Goal: Information Seeking & Learning: Check status

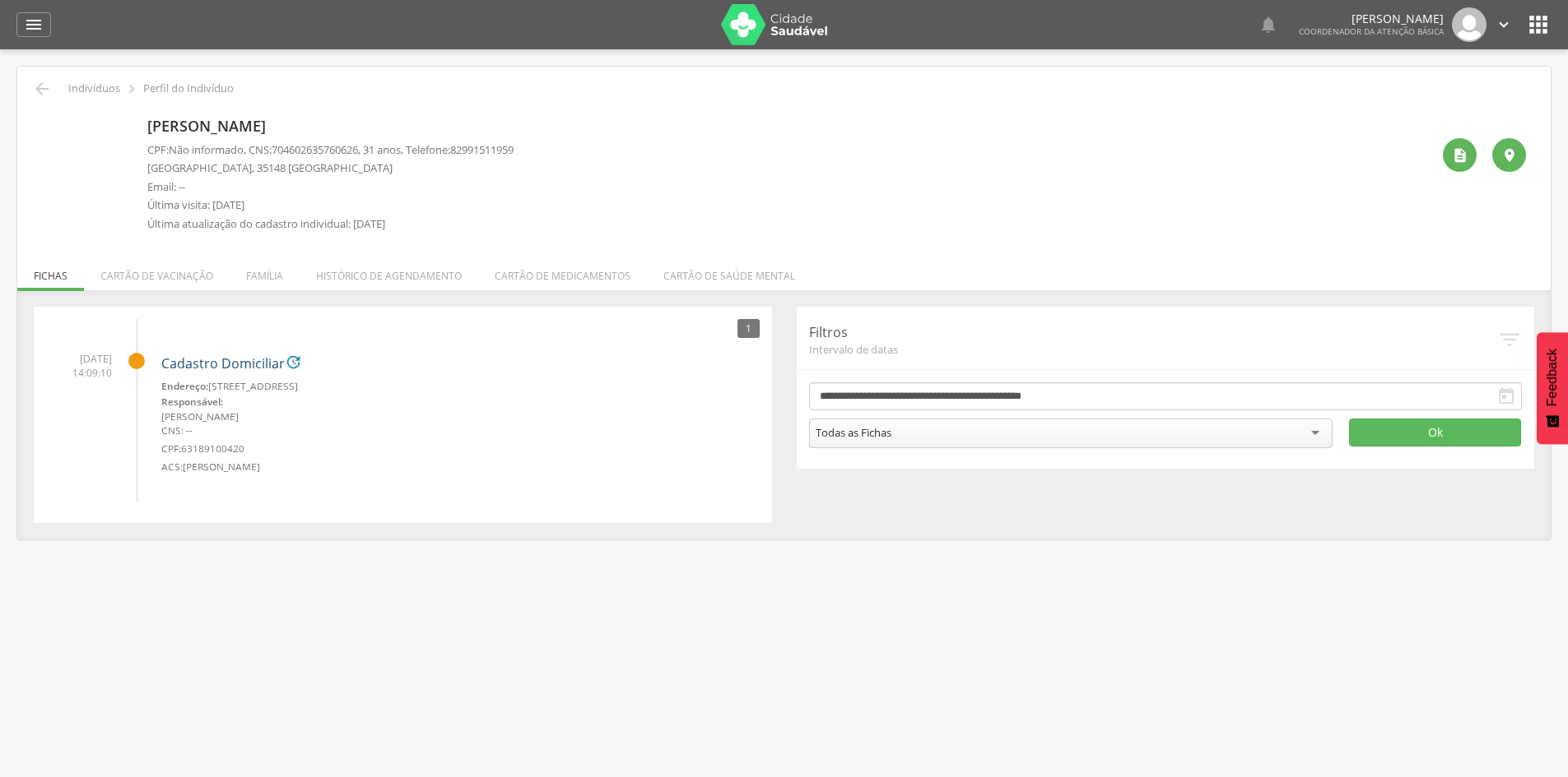
click at [203, 363] on link "Cadastro Domiciliar" at bounding box center [223, 364] width 123 height 15
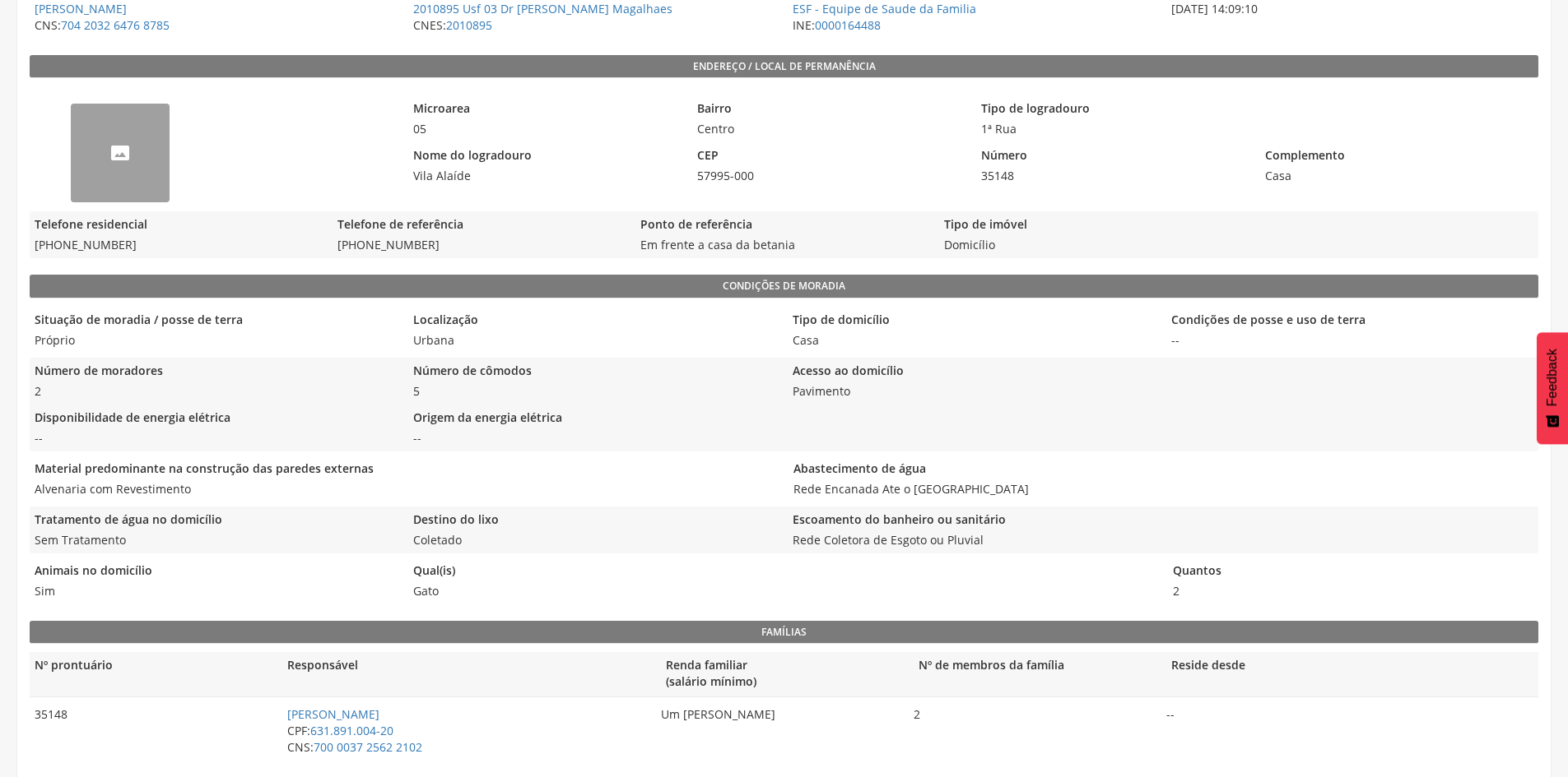
scroll to position [349, 0]
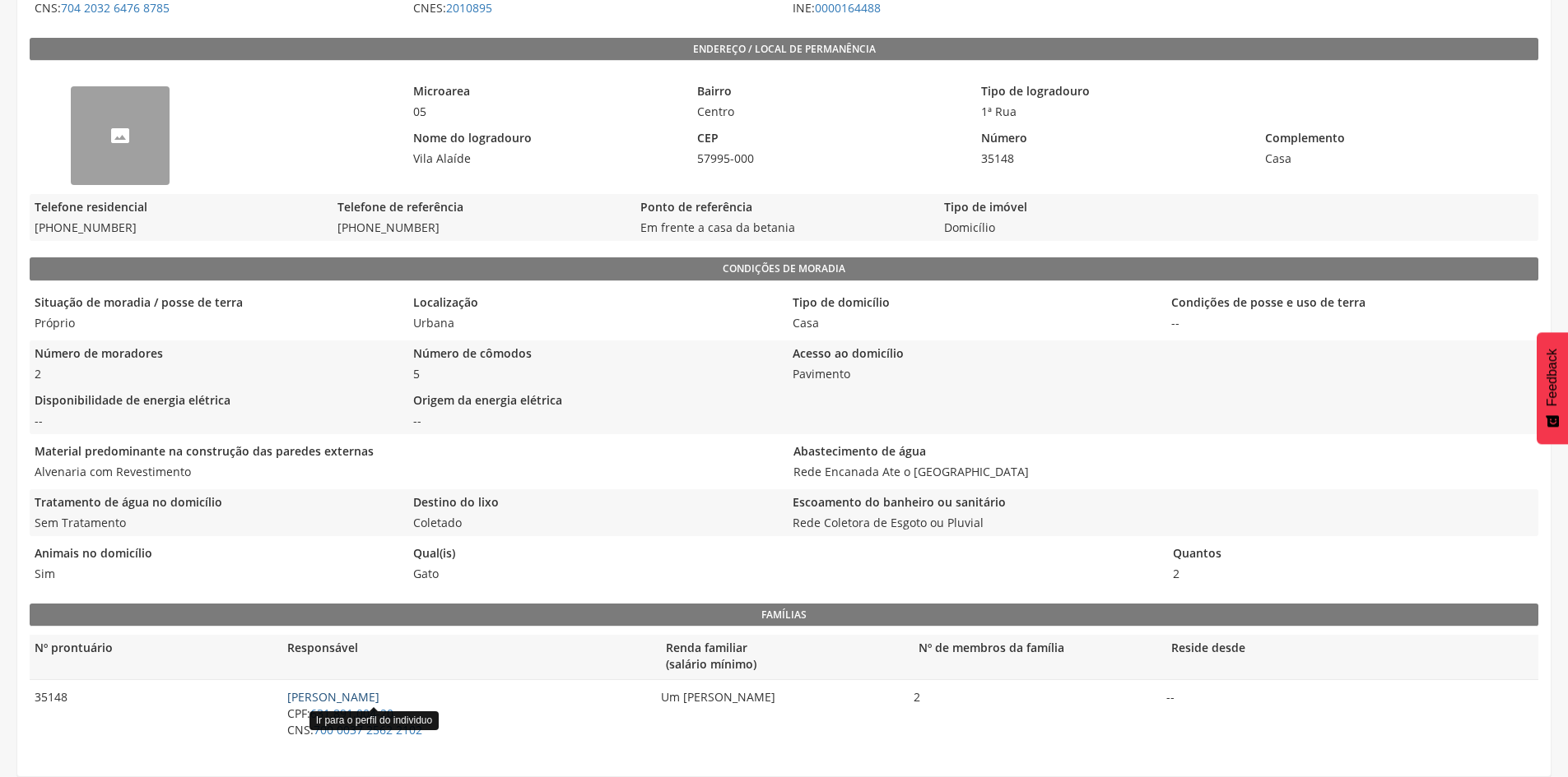
click at [356, 697] on link "[PERSON_NAME]" at bounding box center [334, 697] width 93 height 16
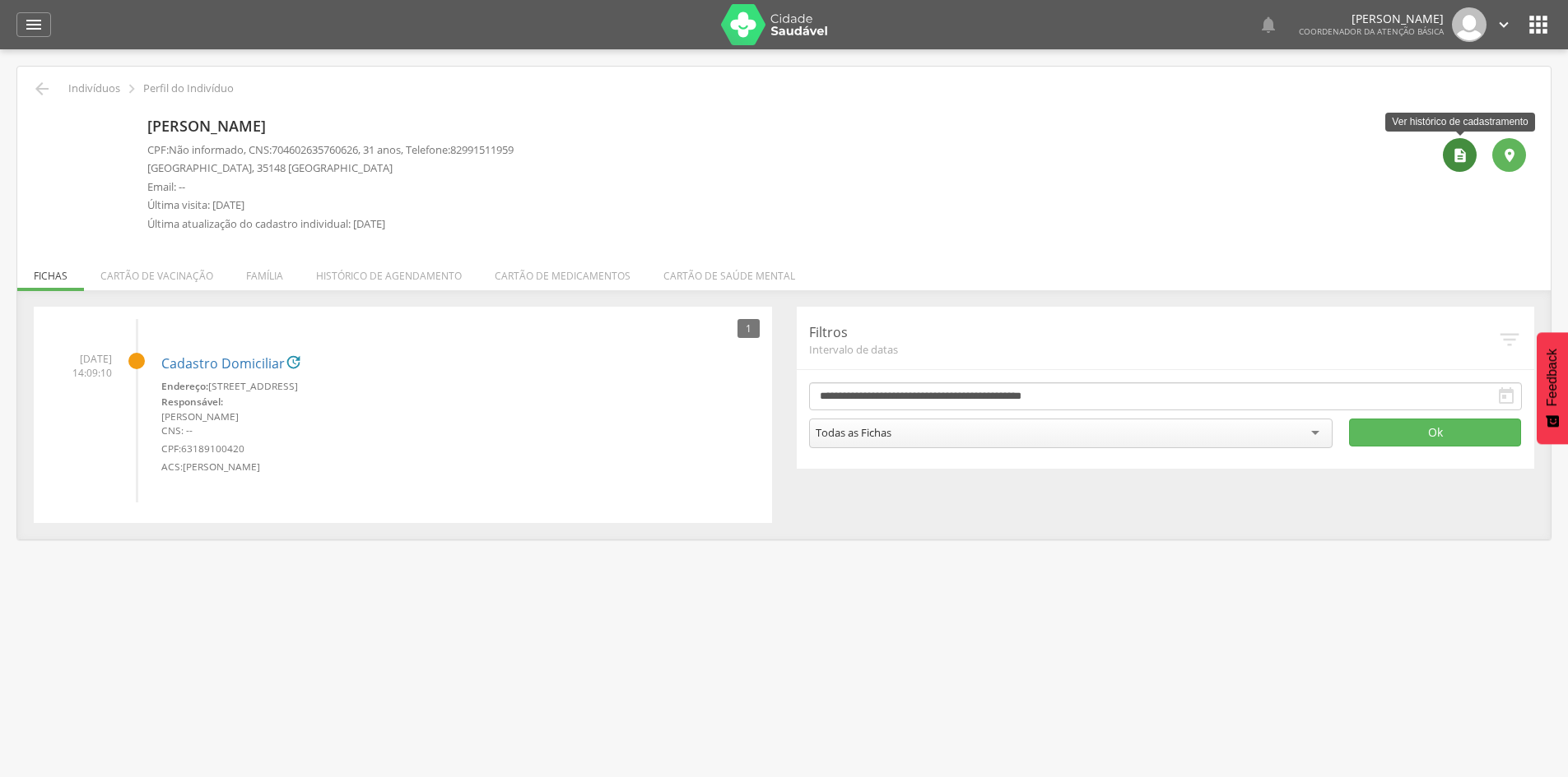
click at [1454, 151] on icon "" at bounding box center [1460, 156] width 17 height 17
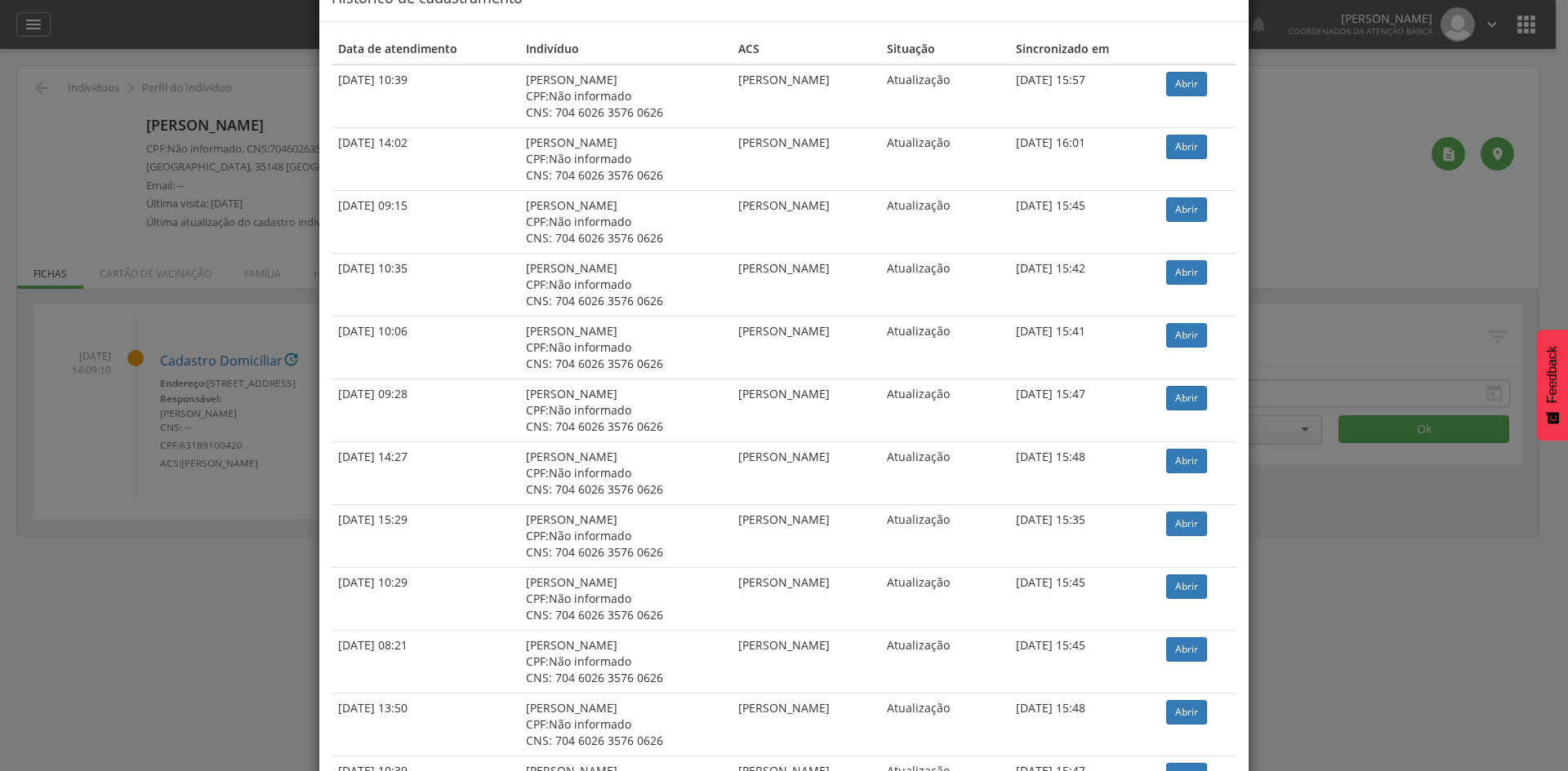
scroll to position [65, 0]
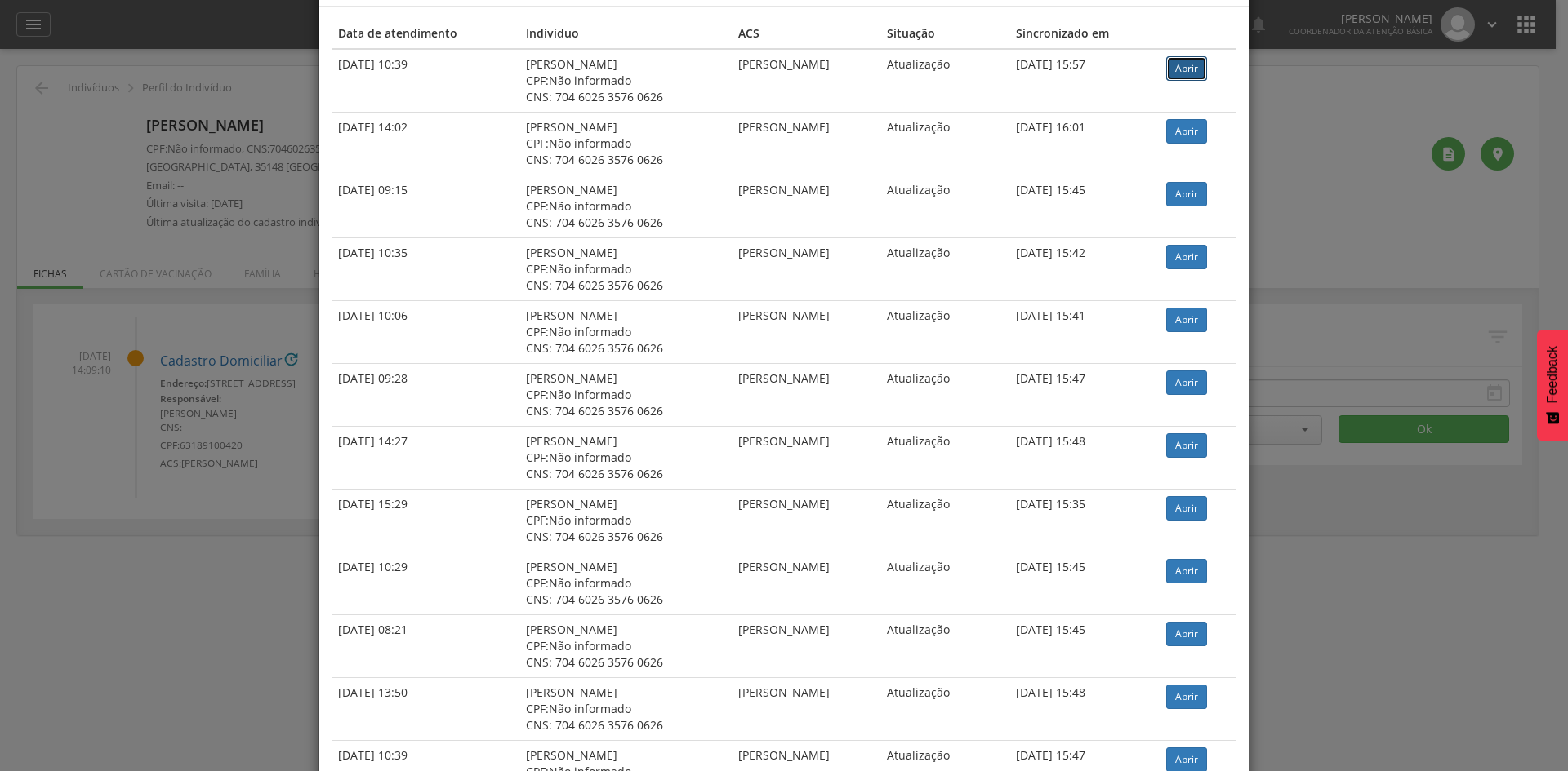
click at [1181, 71] on link "Abrir" at bounding box center [1187, 68] width 41 height 24
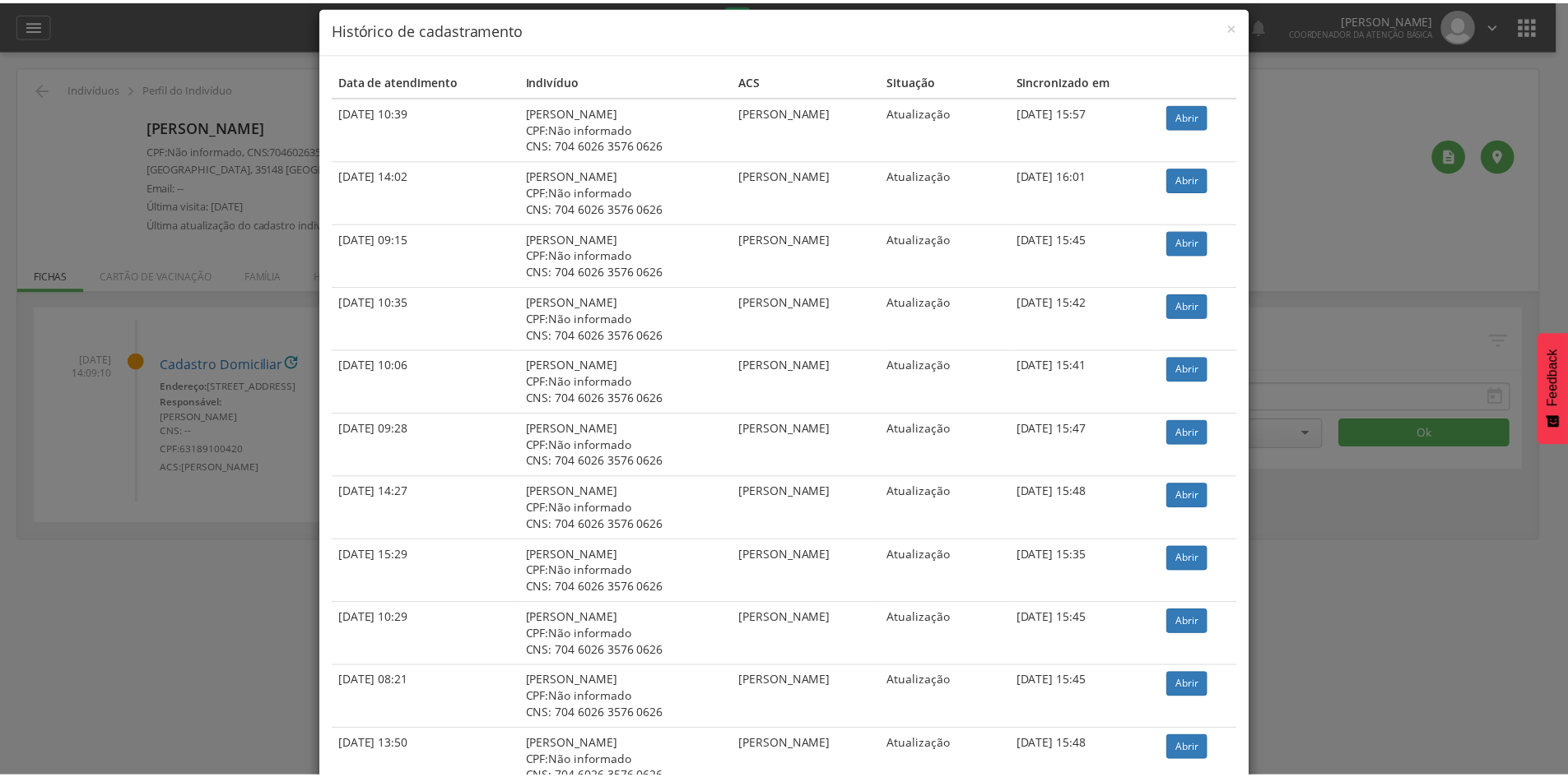
scroll to position [0, 0]
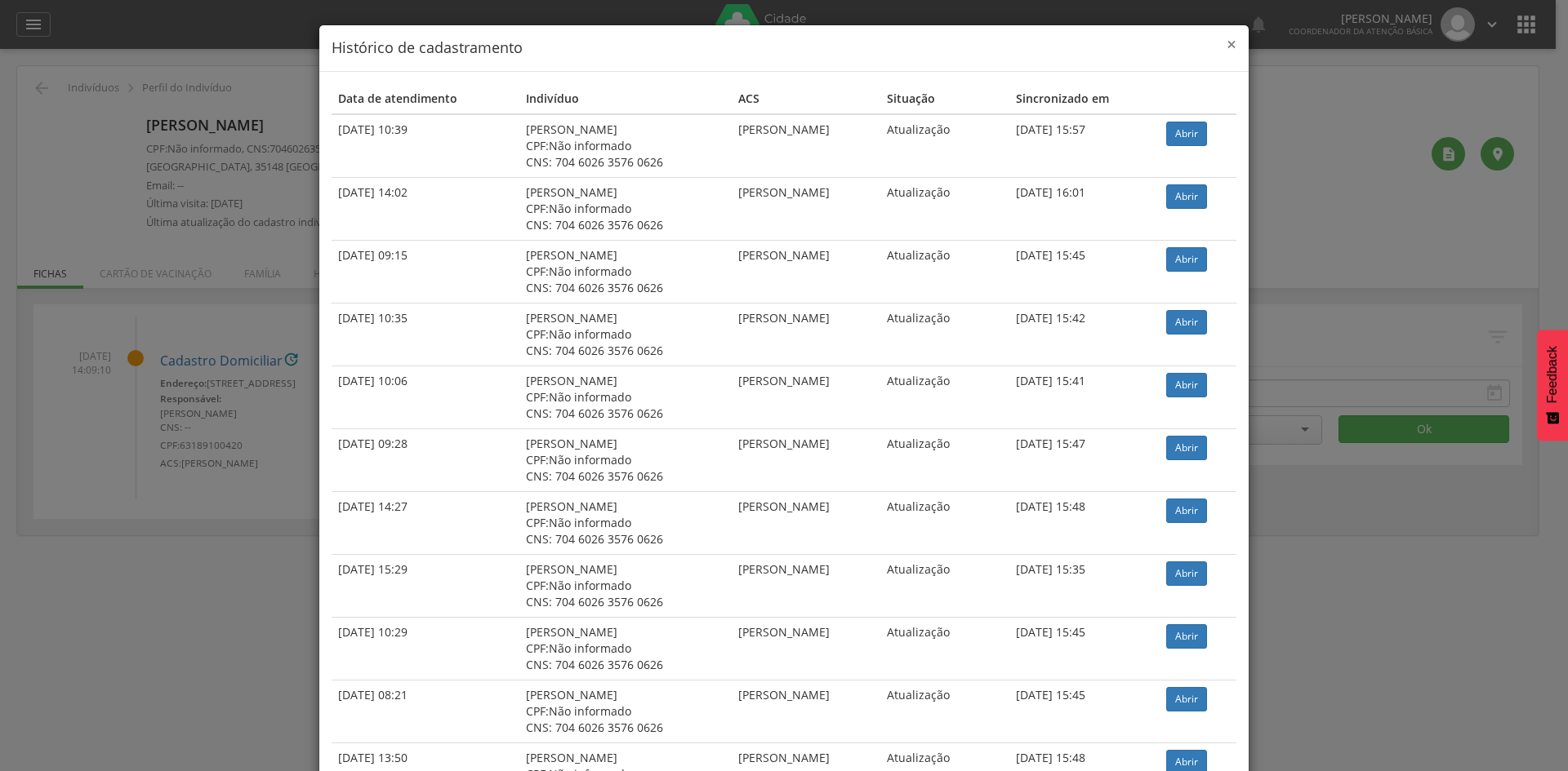
click at [1227, 46] on span "×" at bounding box center [1232, 43] width 10 height 22
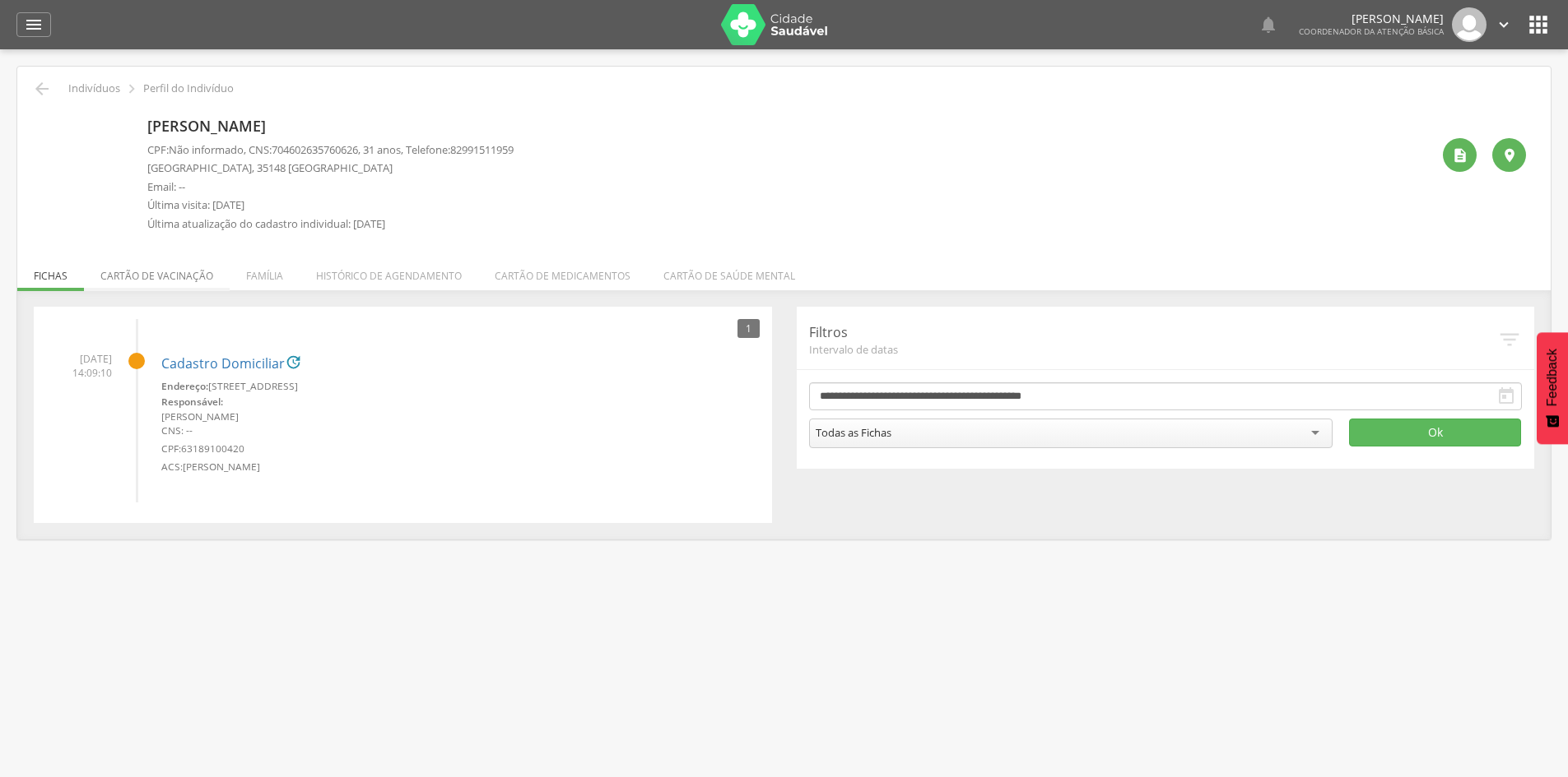
click at [167, 283] on li "Cartão de vacinação" at bounding box center [157, 271] width 146 height 38
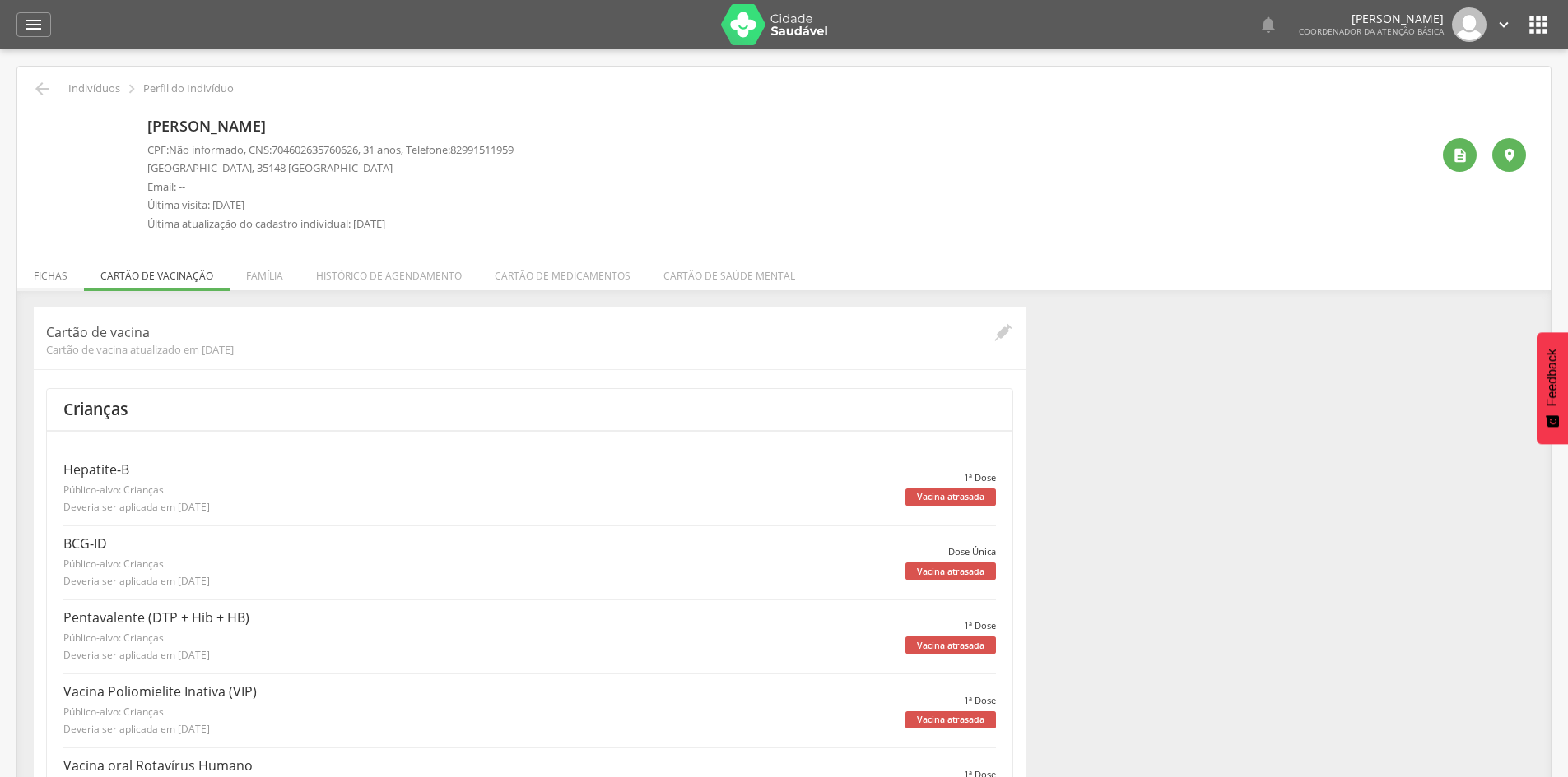
click at [52, 285] on li "Fichas" at bounding box center [51, 271] width 67 height 38
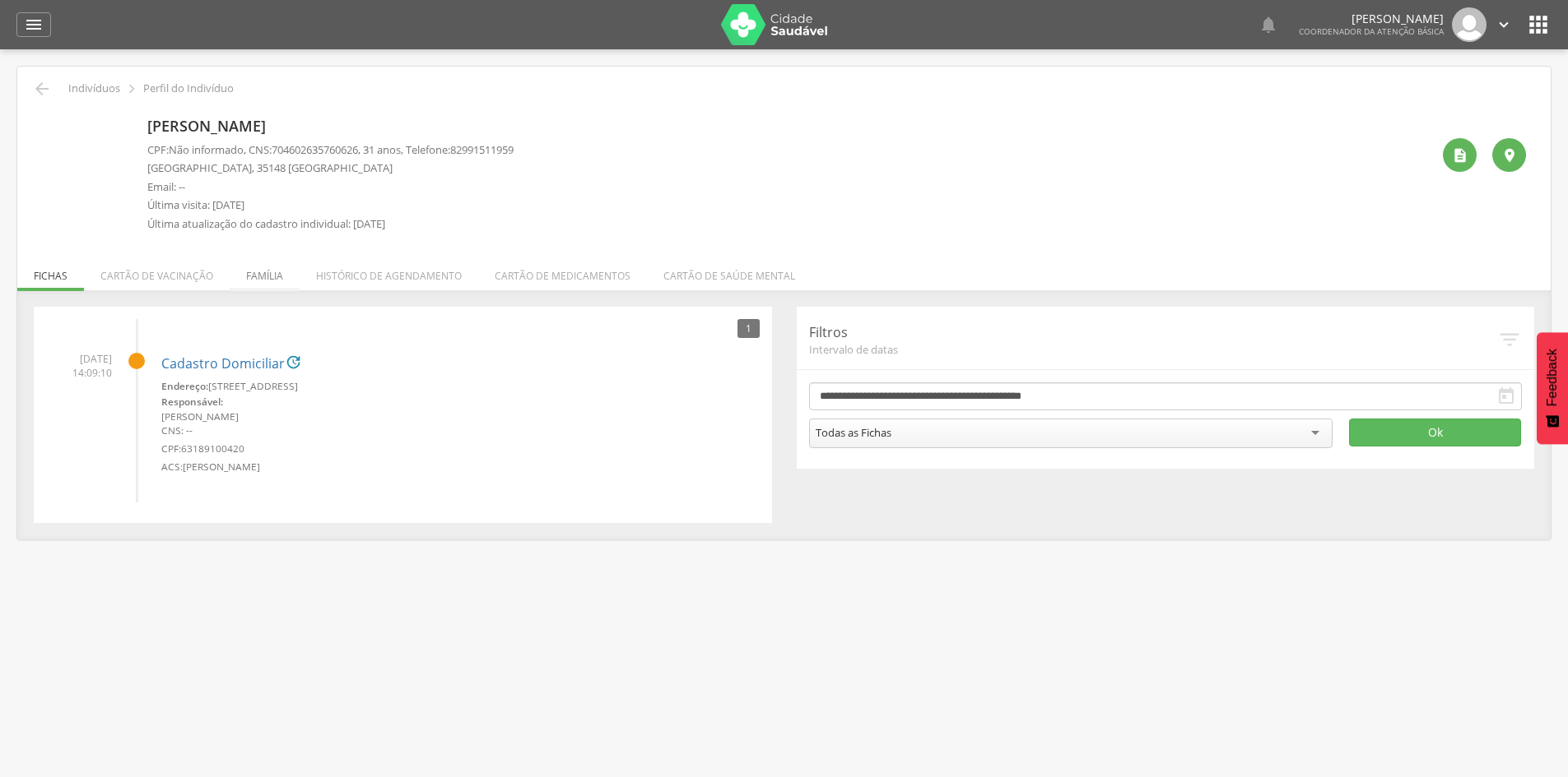
click at [273, 283] on li "Família" at bounding box center [264, 271] width 70 height 38
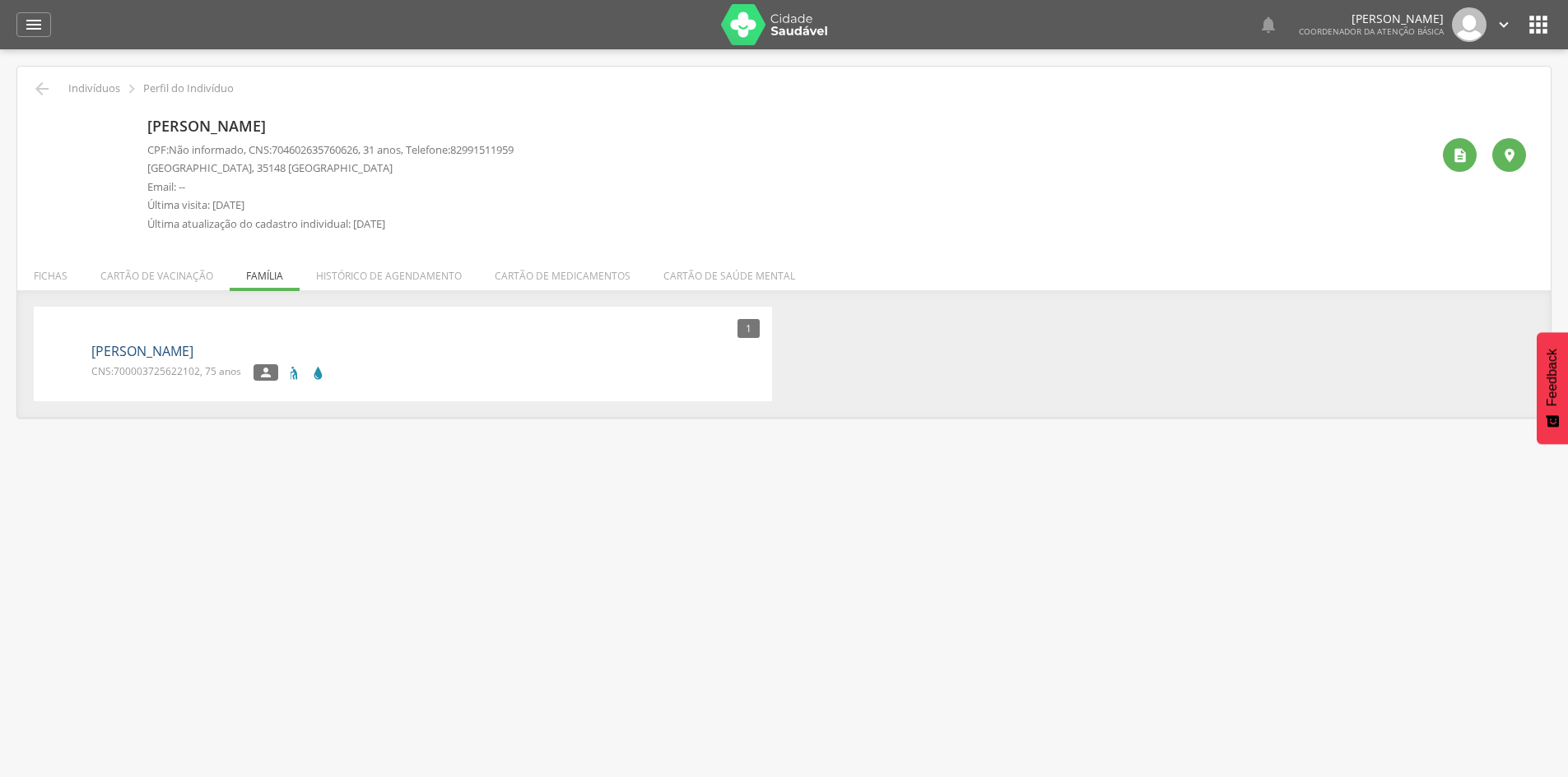
click at [193, 353] on link "[PERSON_NAME]" at bounding box center [143, 352] width 102 height 19
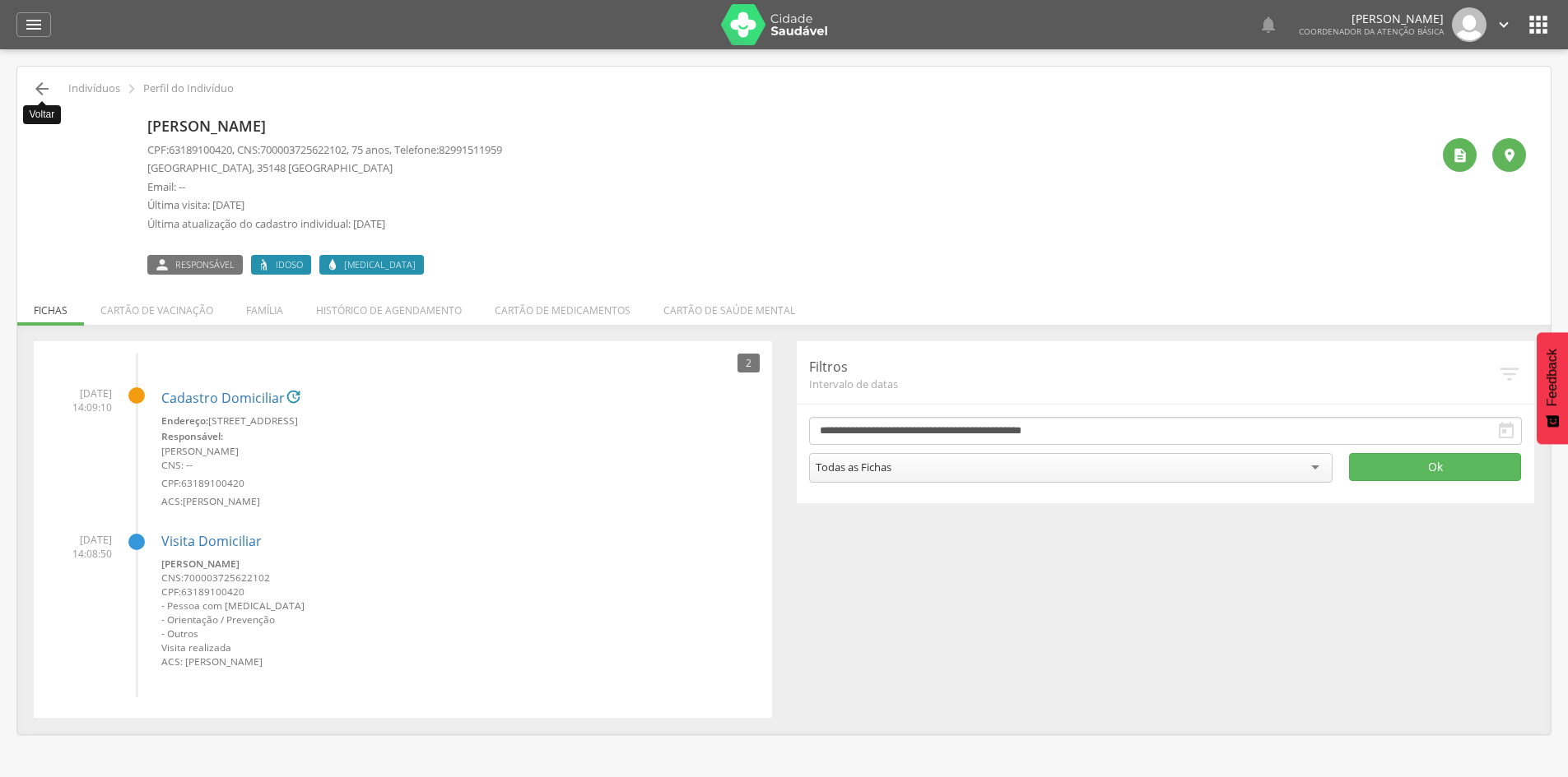
click at [37, 83] on icon "" at bounding box center [42, 89] width 20 height 20
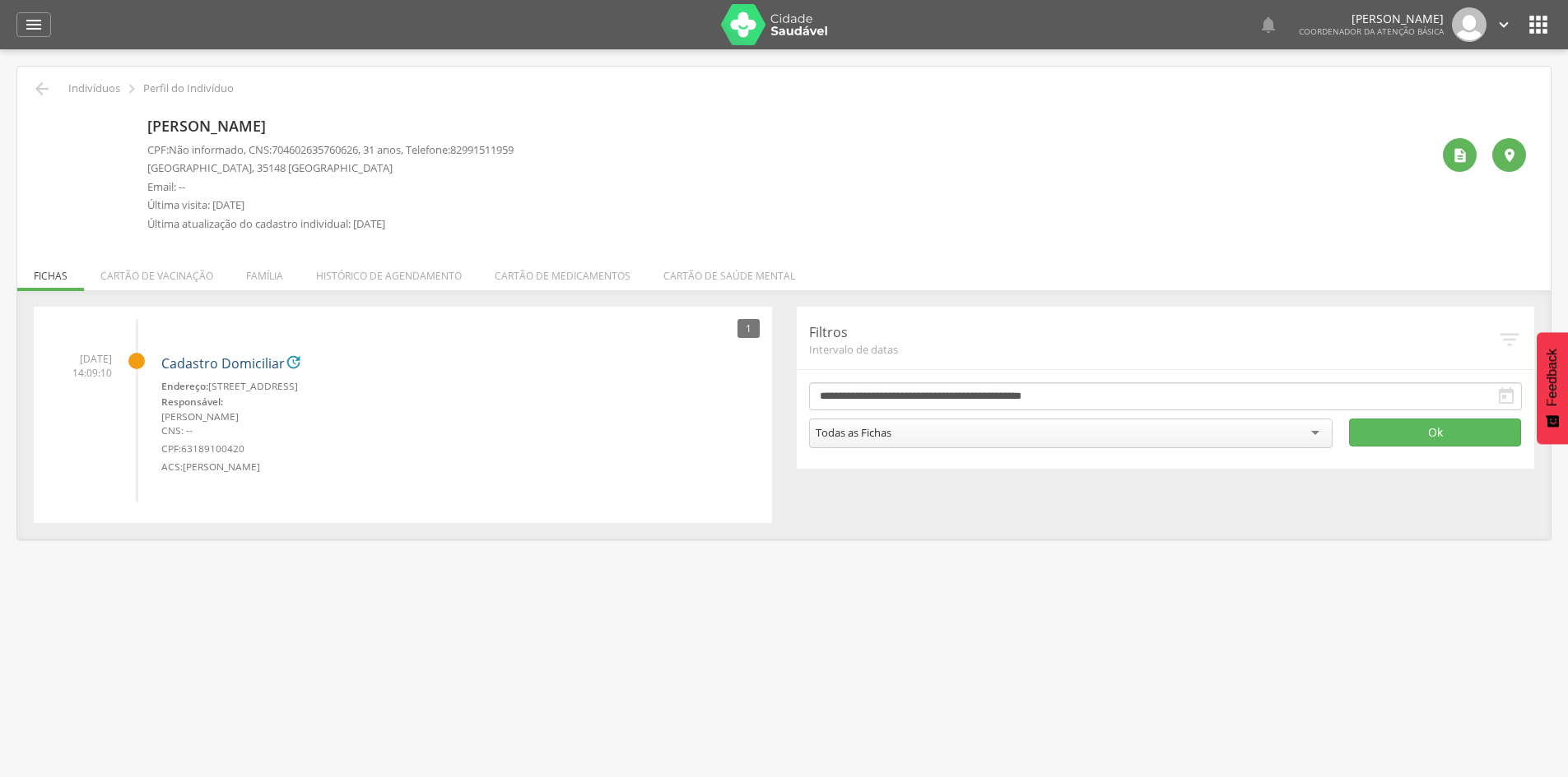
click at [207, 367] on link "Cadastro Domiciliar" at bounding box center [223, 364] width 123 height 15
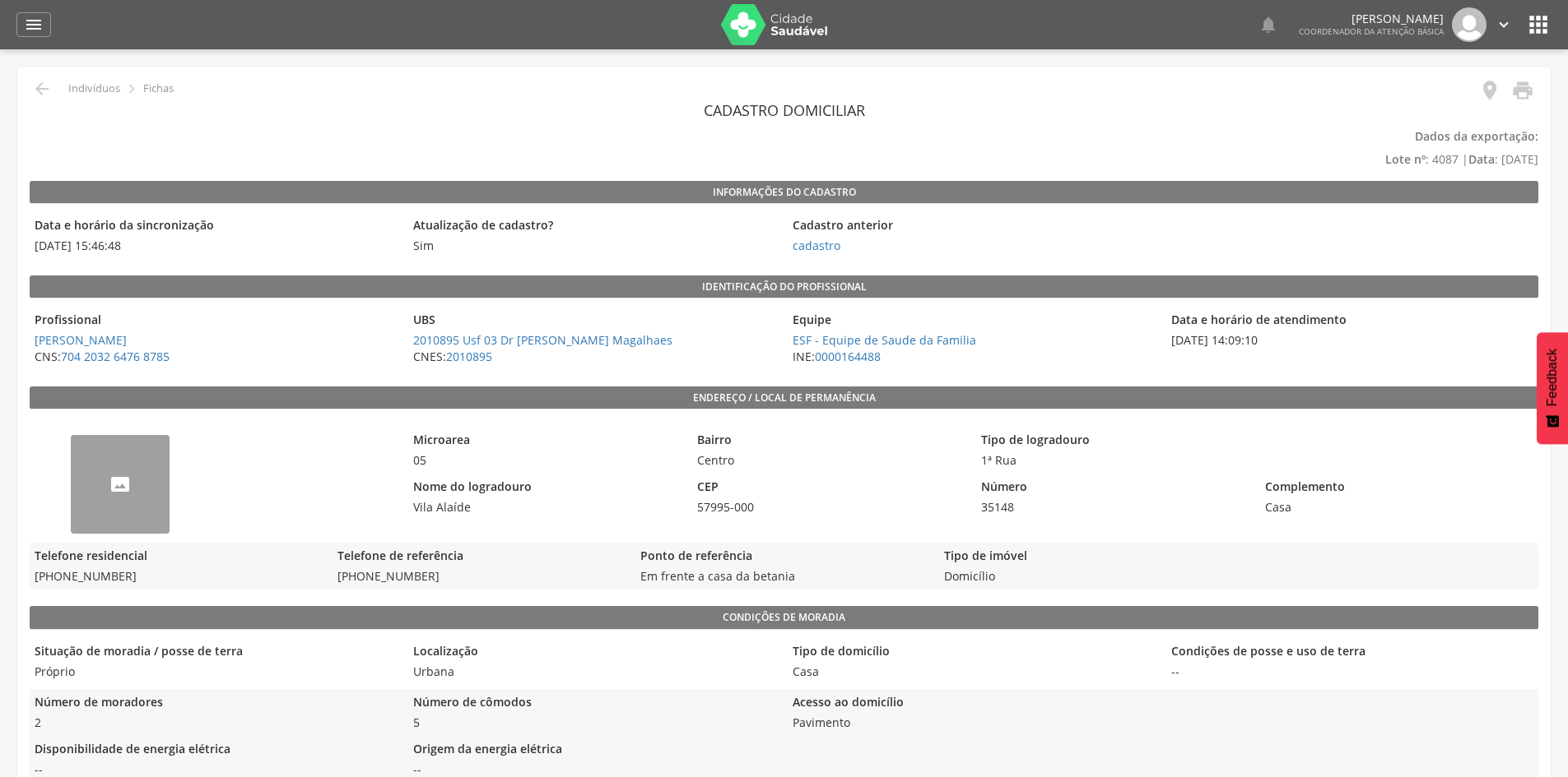
scroll to position [349, 0]
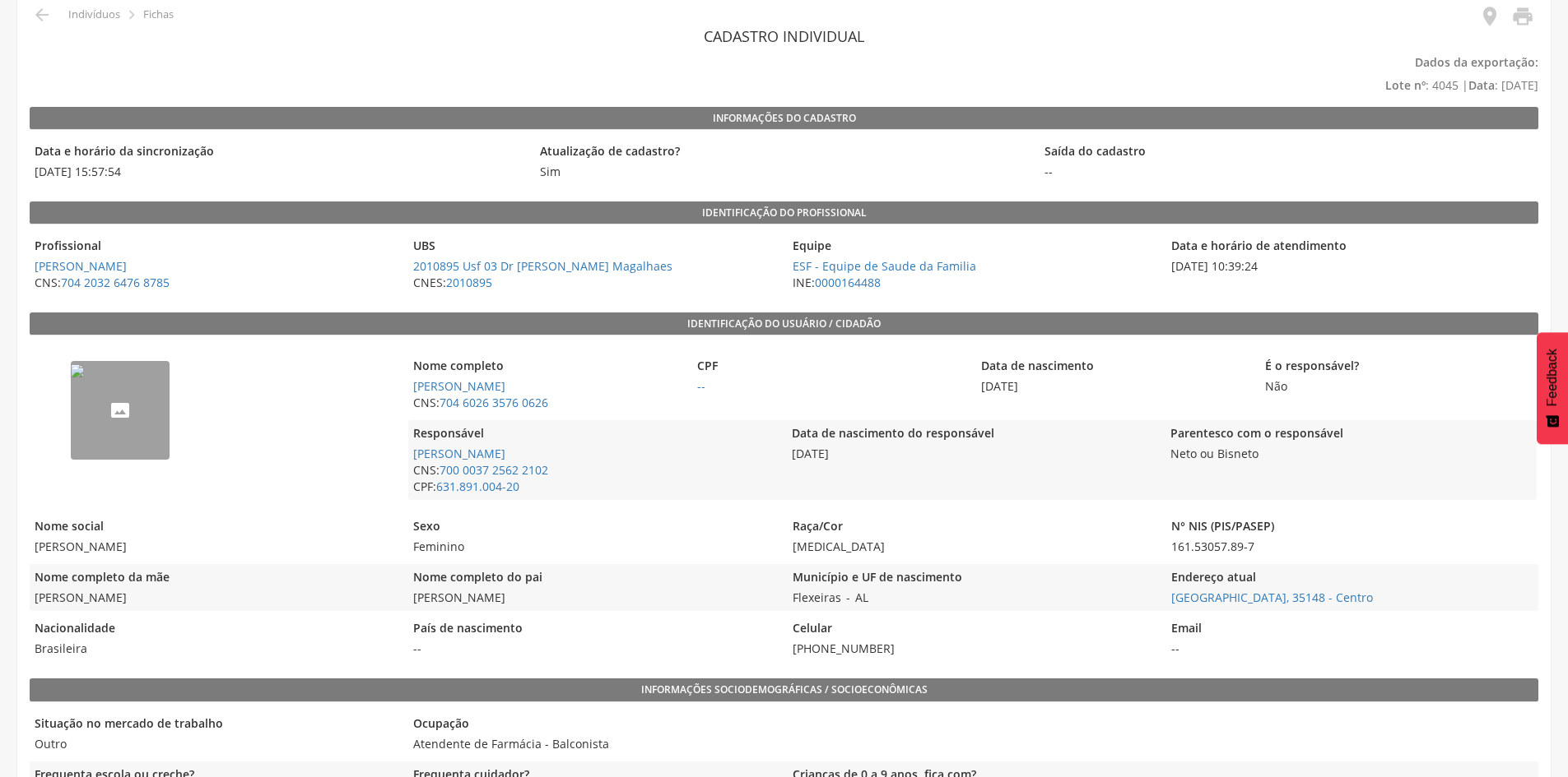
scroll to position [63, 0]
